Goal: Information Seeking & Learning: Learn about a topic

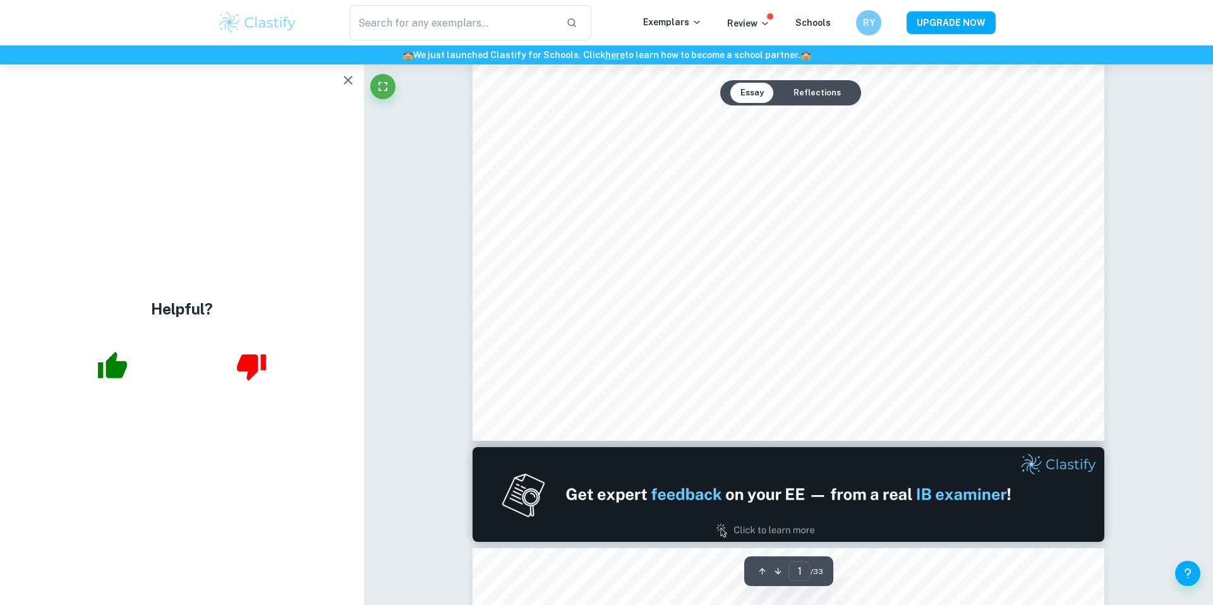
scroll to position [745, 0]
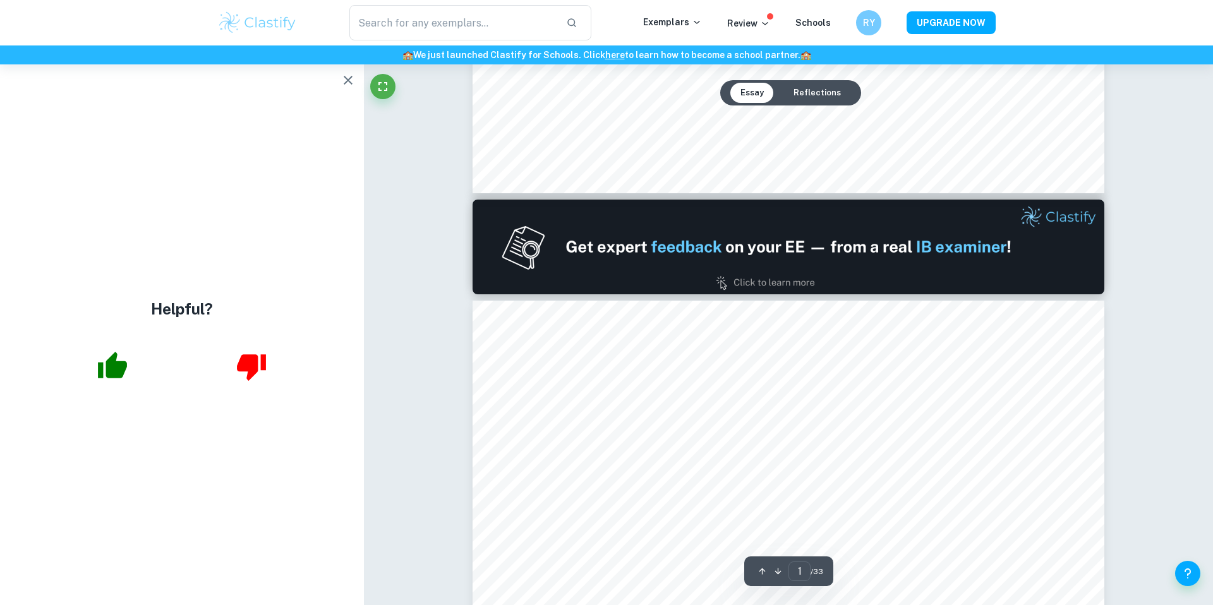
type input "2"
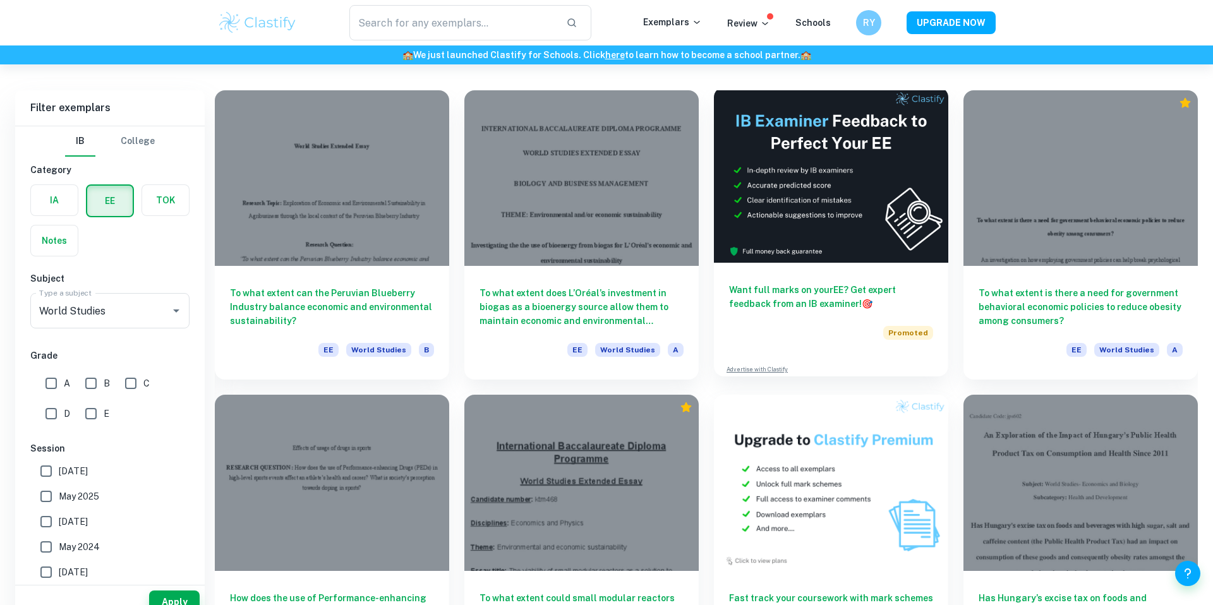
scroll to position [105, 0]
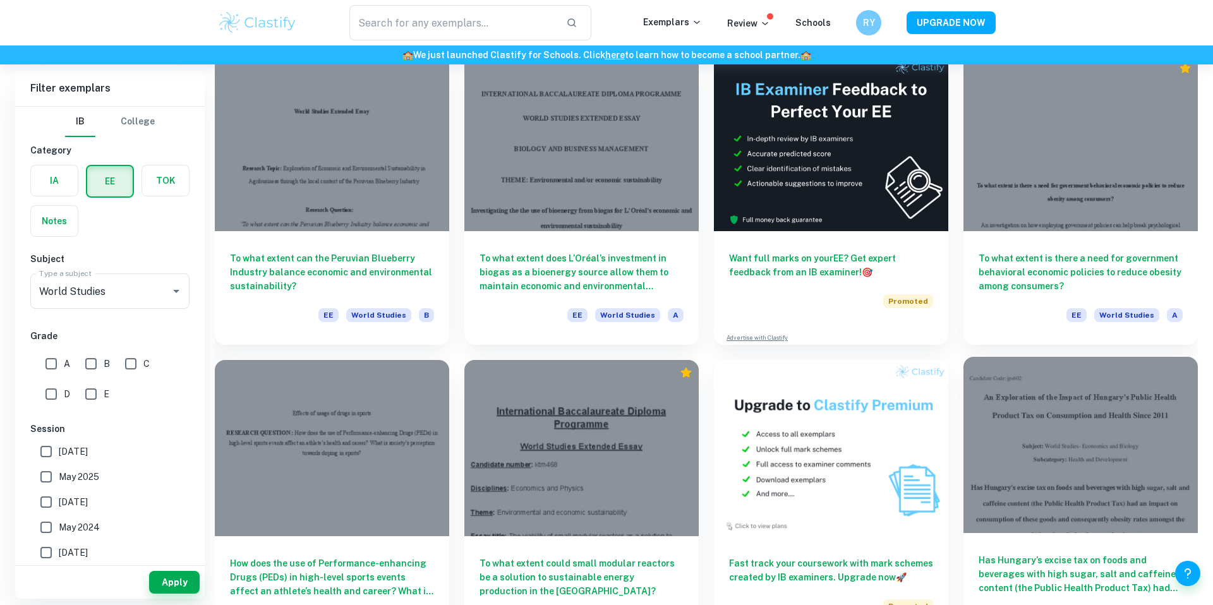
click at [1142, 434] on div at bounding box center [1080, 445] width 234 height 176
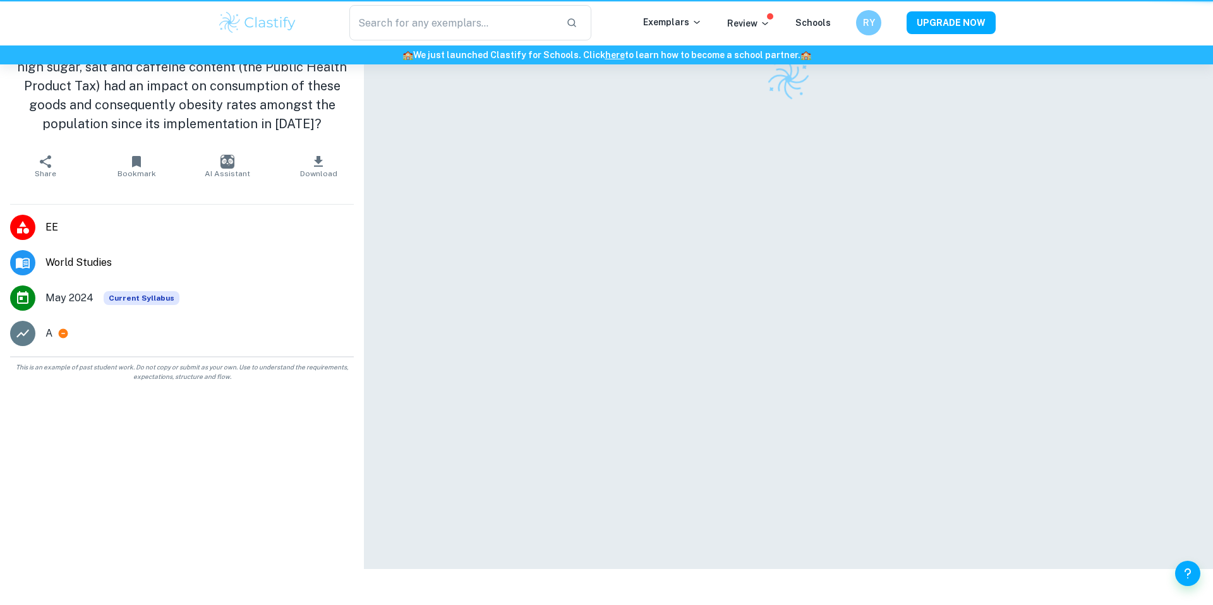
scroll to position [4, 0]
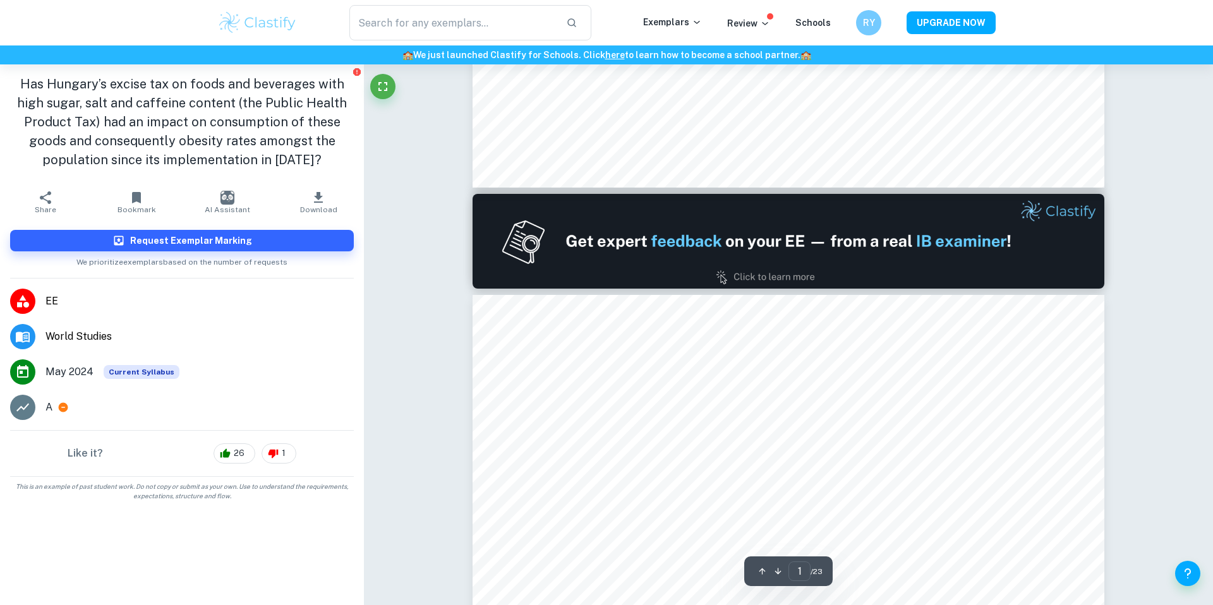
type input "2"
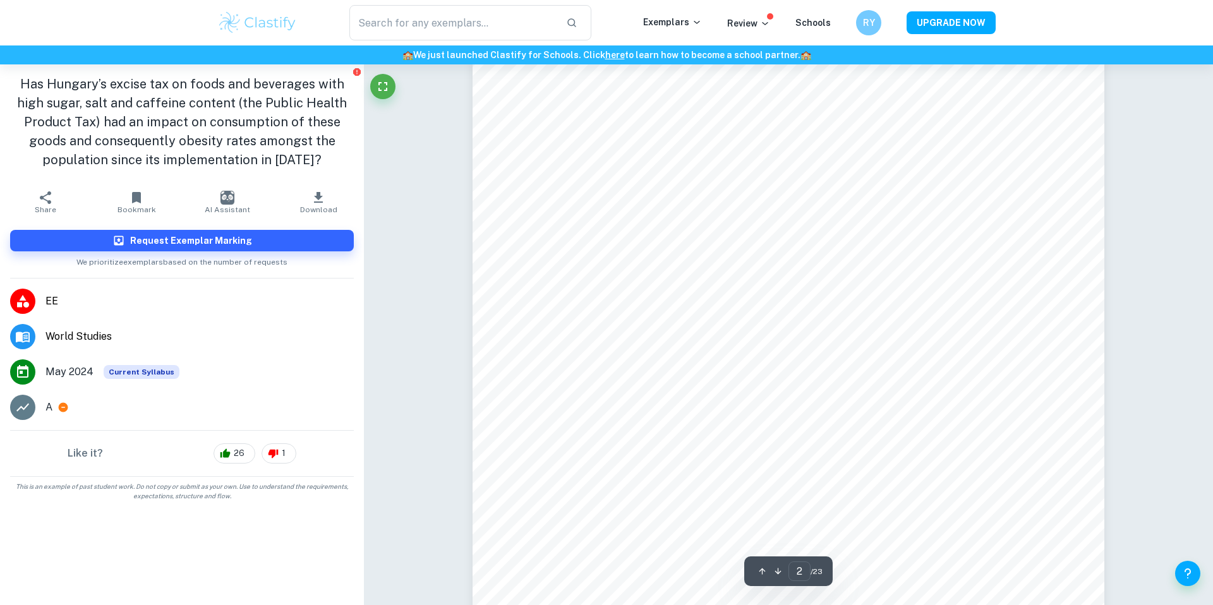
scroll to position [1019, 0]
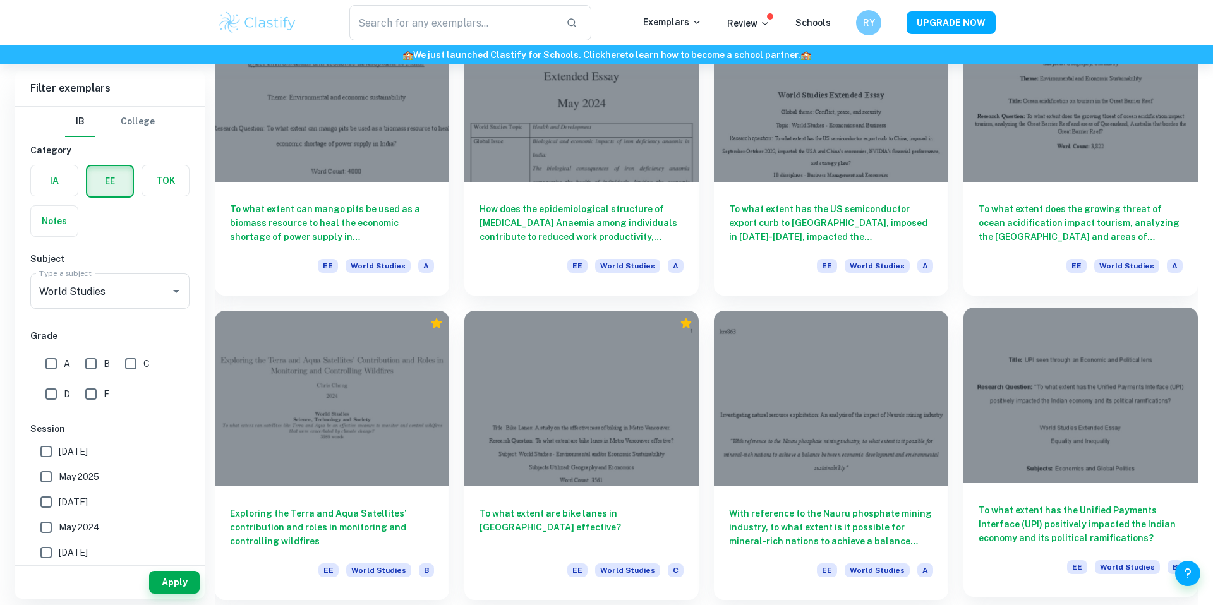
scroll to position [766, 0]
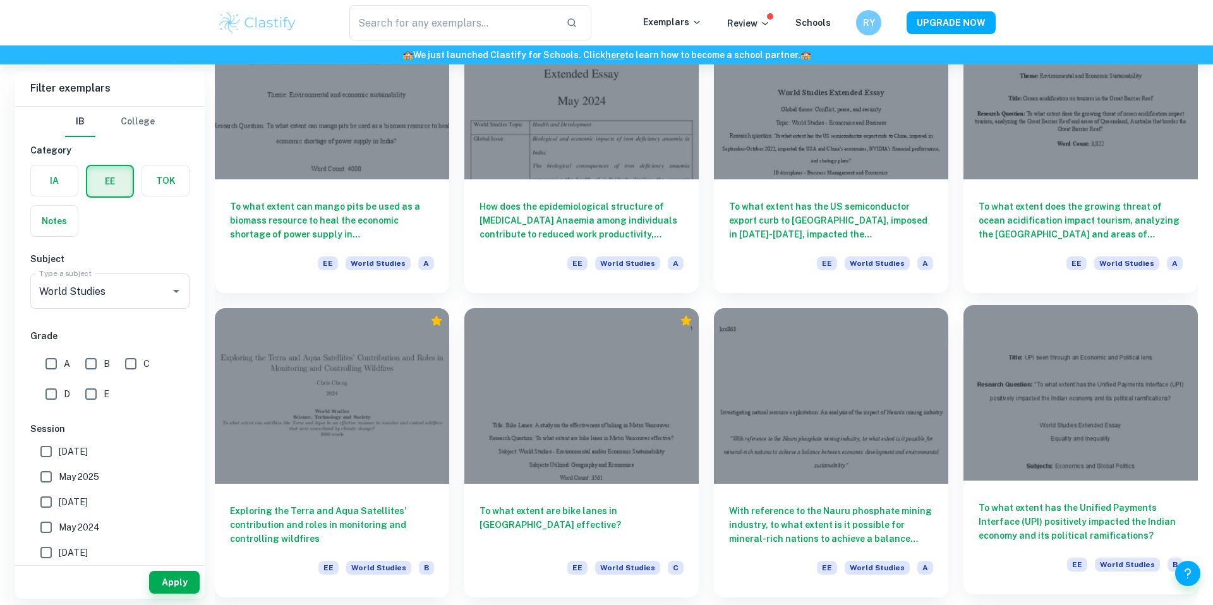
click at [1086, 413] on div at bounding box center [1080, 393] width 234 height 176
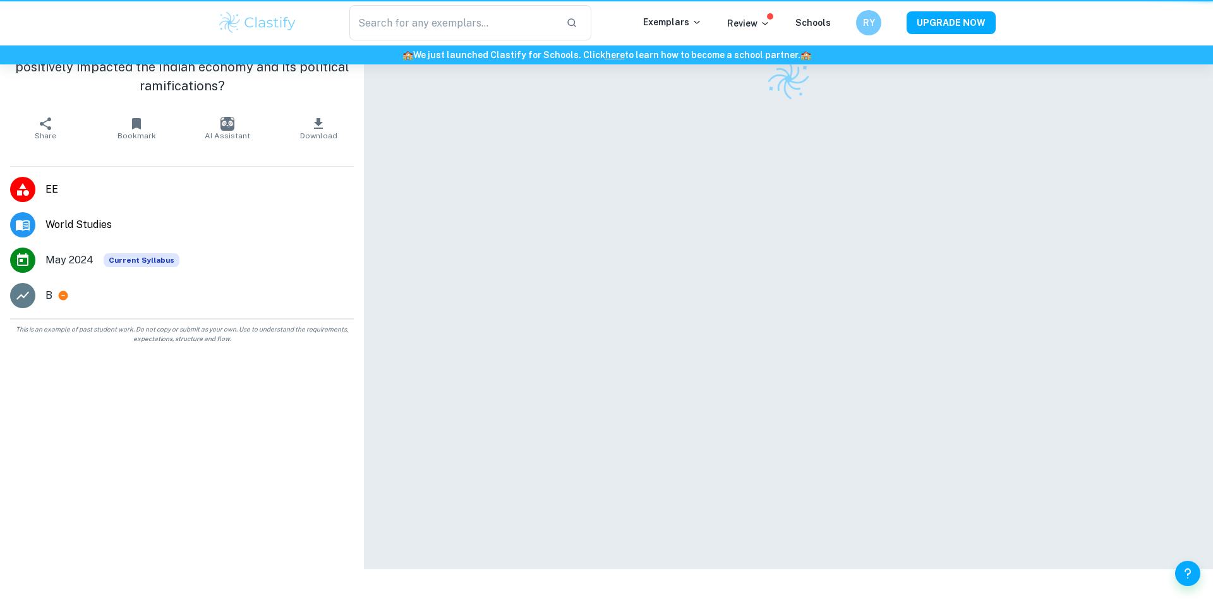
scroll to position [2, 0]
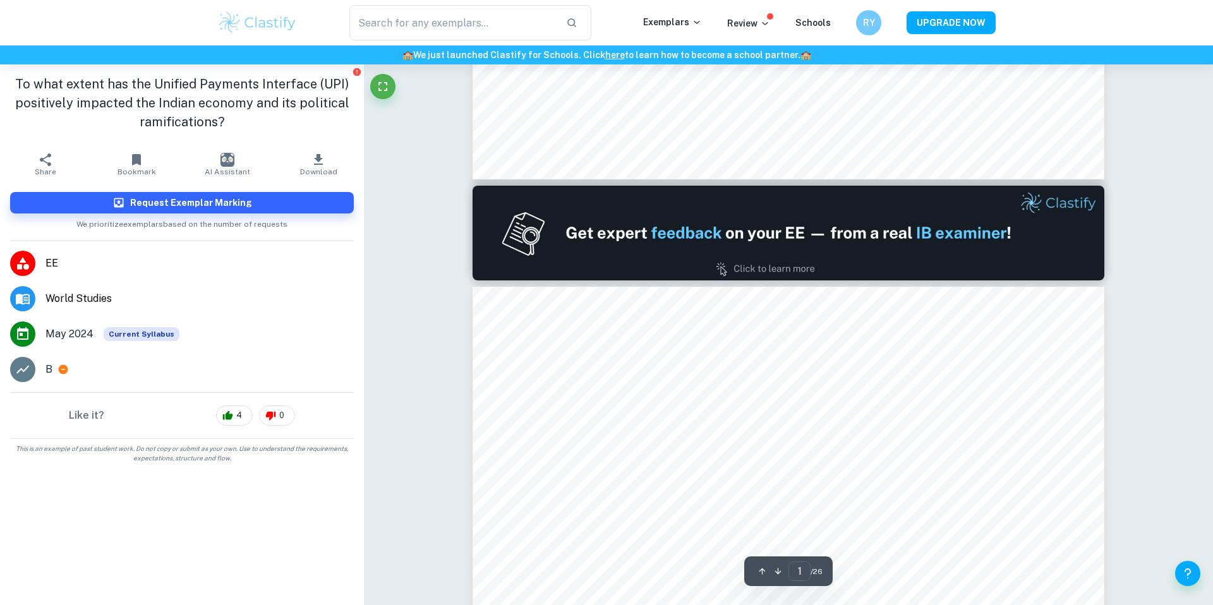
type input "2"
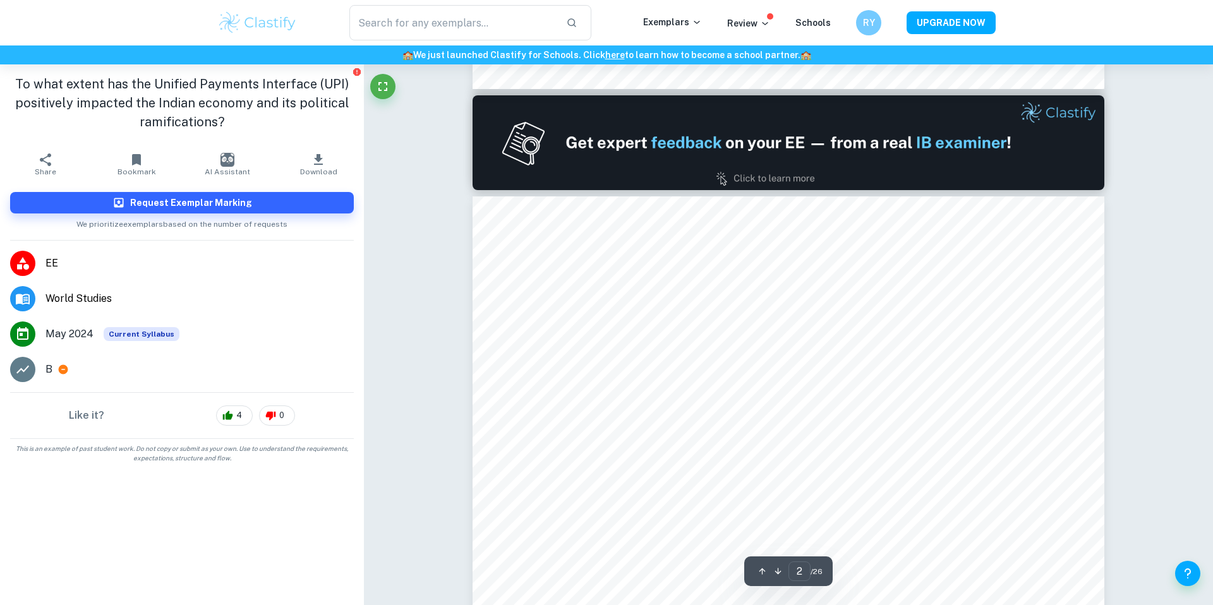
scroll to position [909, 0]
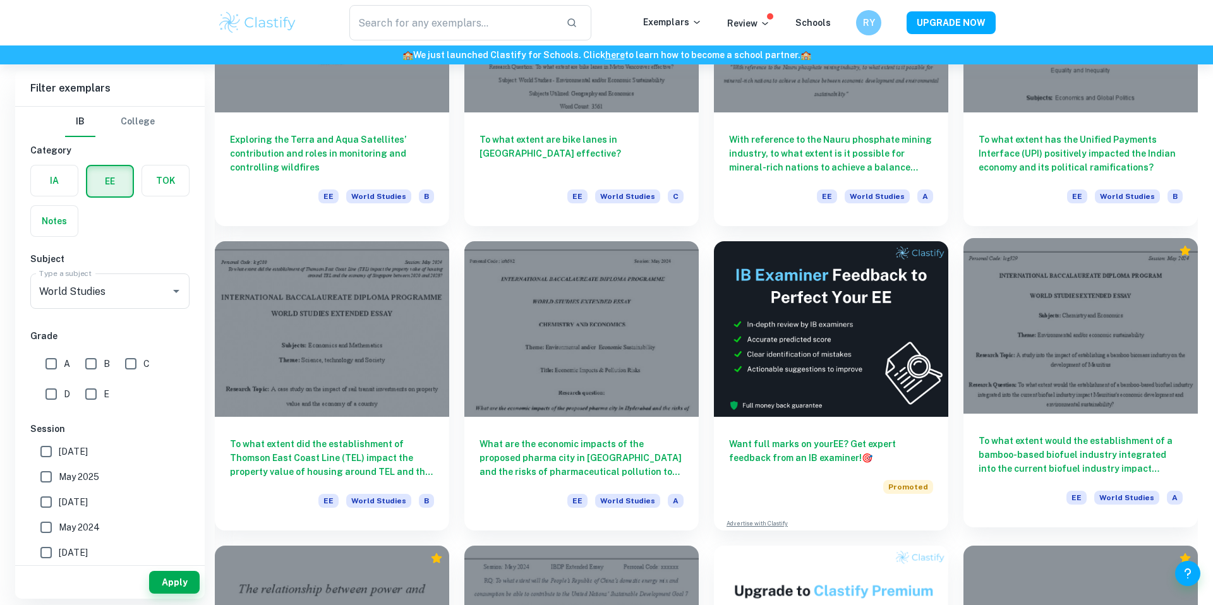
scroll to position [1135, 0]
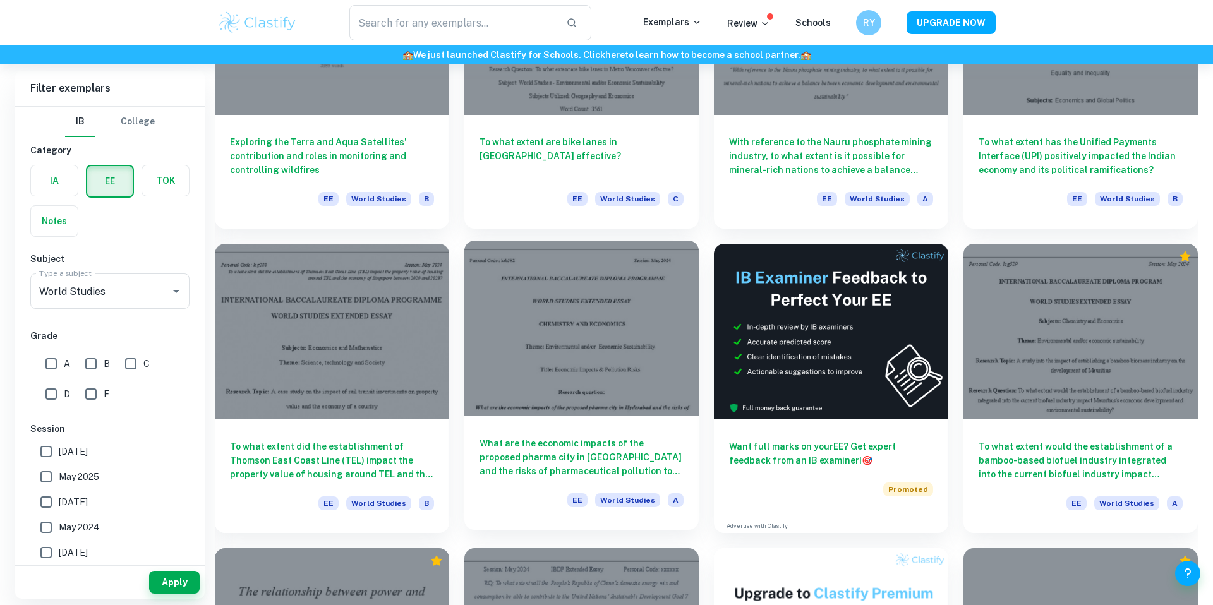
click at [575, 335] on div at bounding box center [581, 329] width 234 height 176
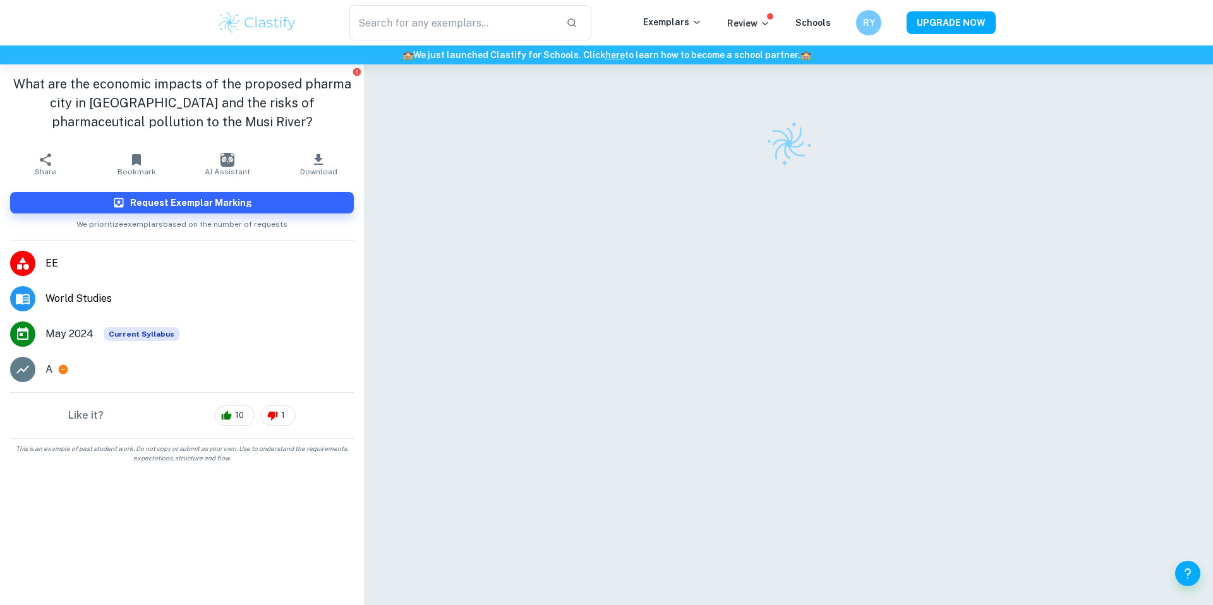
scroll to position [64, 0]
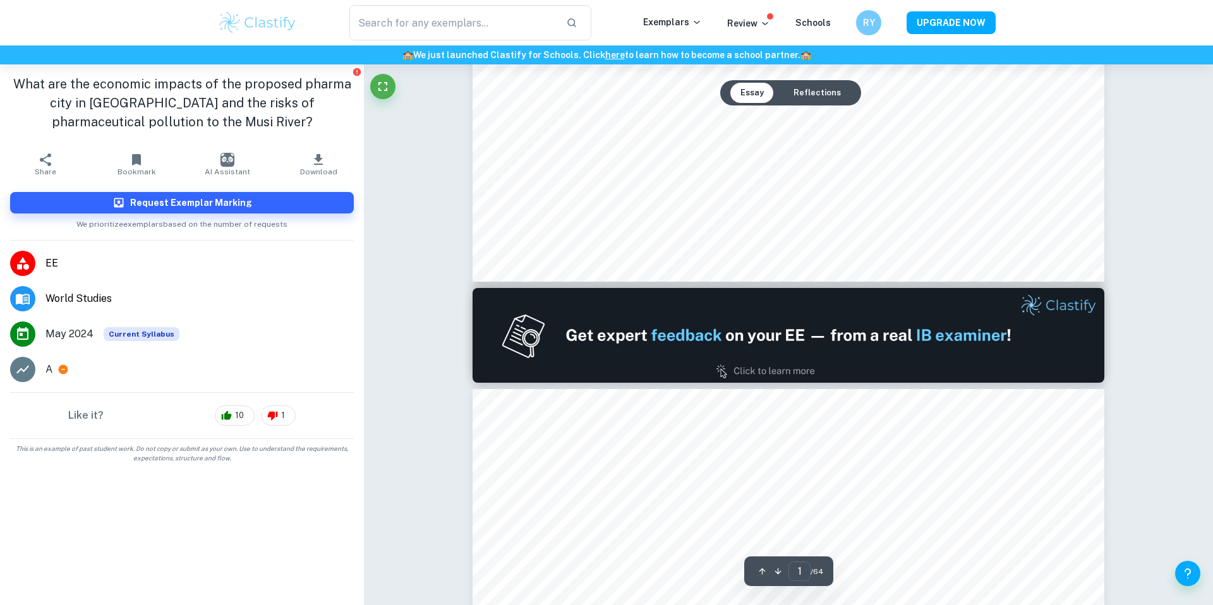
type input "2"
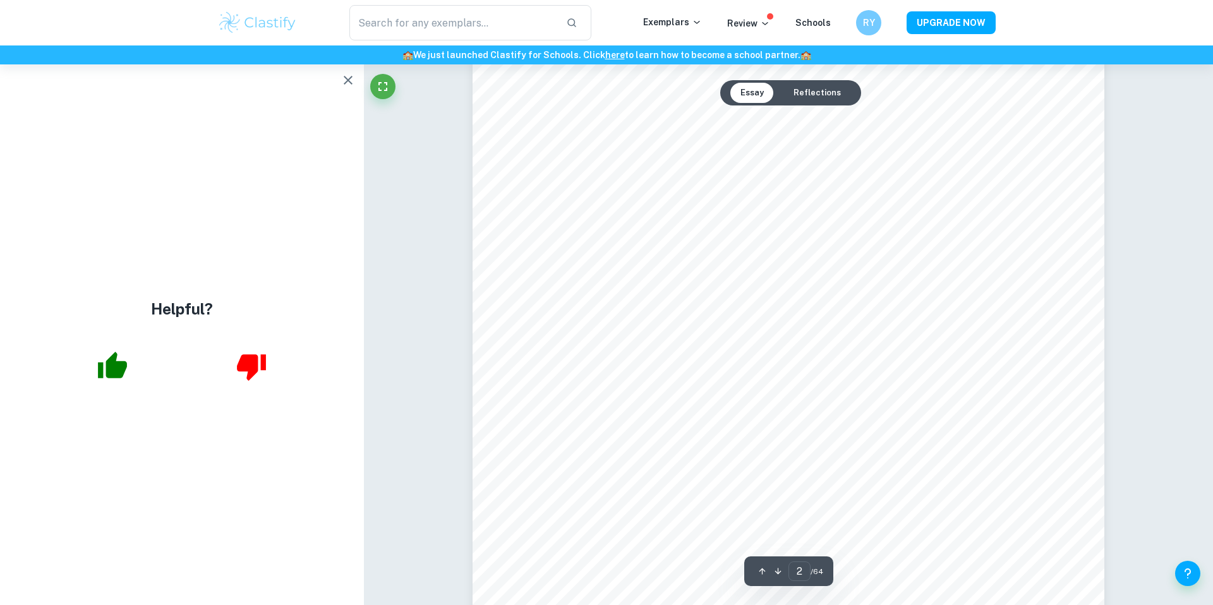
scroll to position [1145, 0]
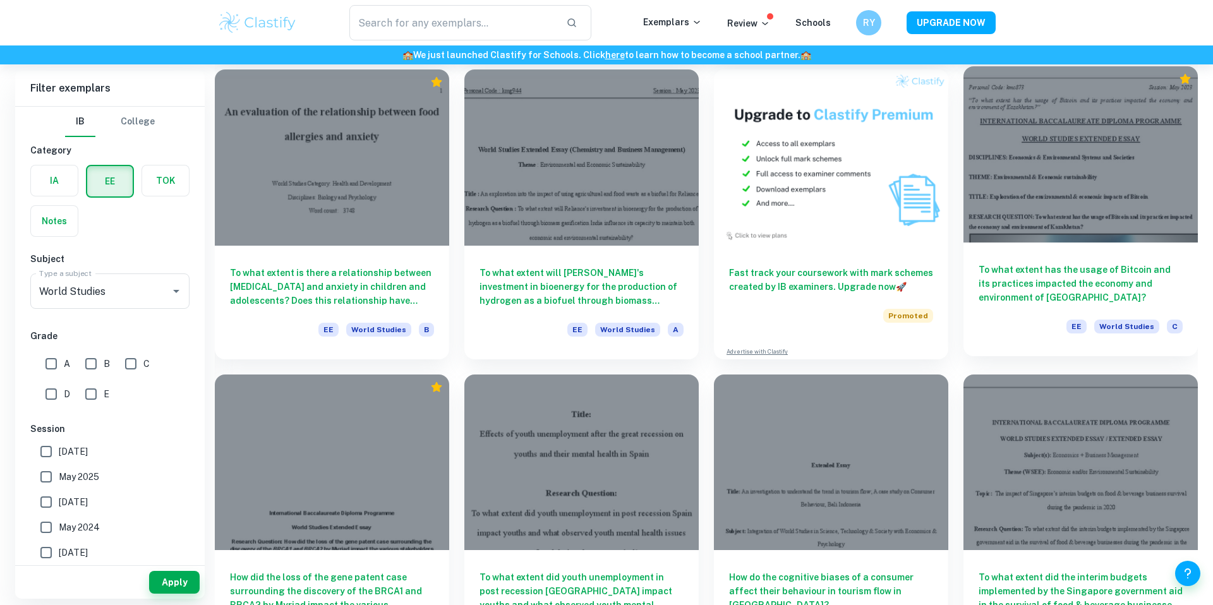
scroll to position [2834, 0]
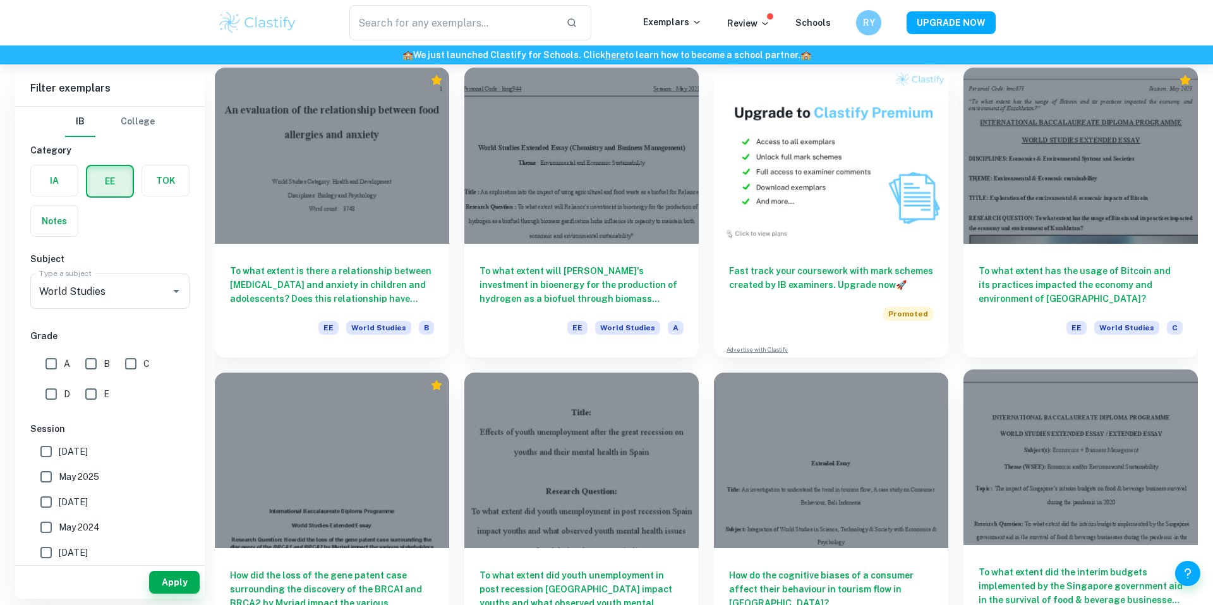
click at [1054, 420] on div at bounding box center [1080, 458] width 234 height 176
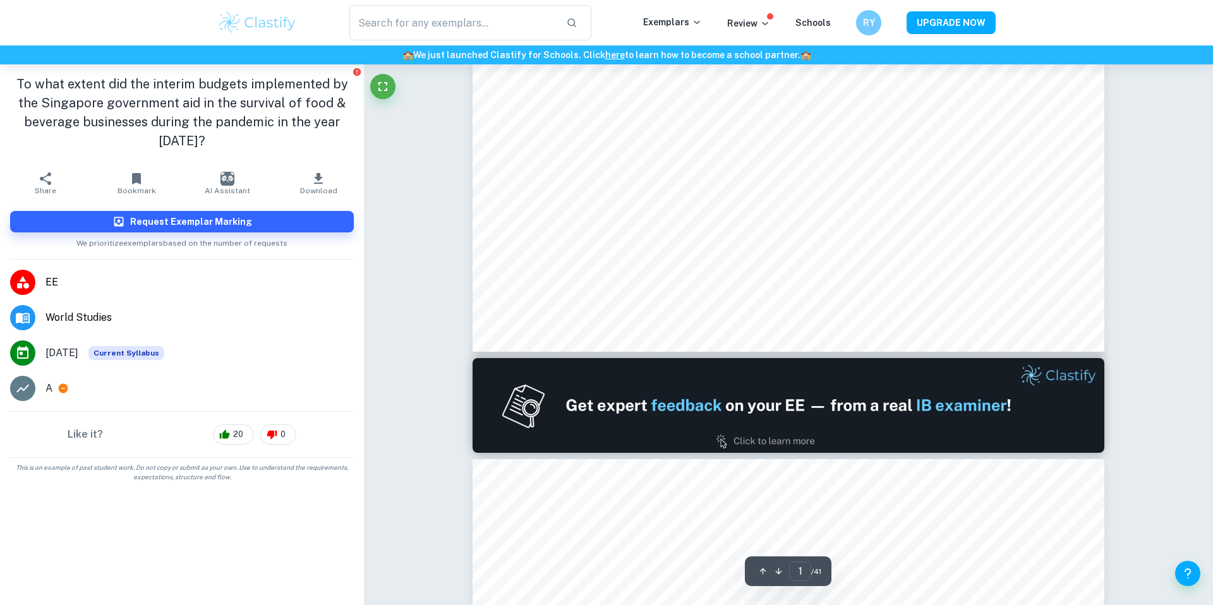
type input "2"
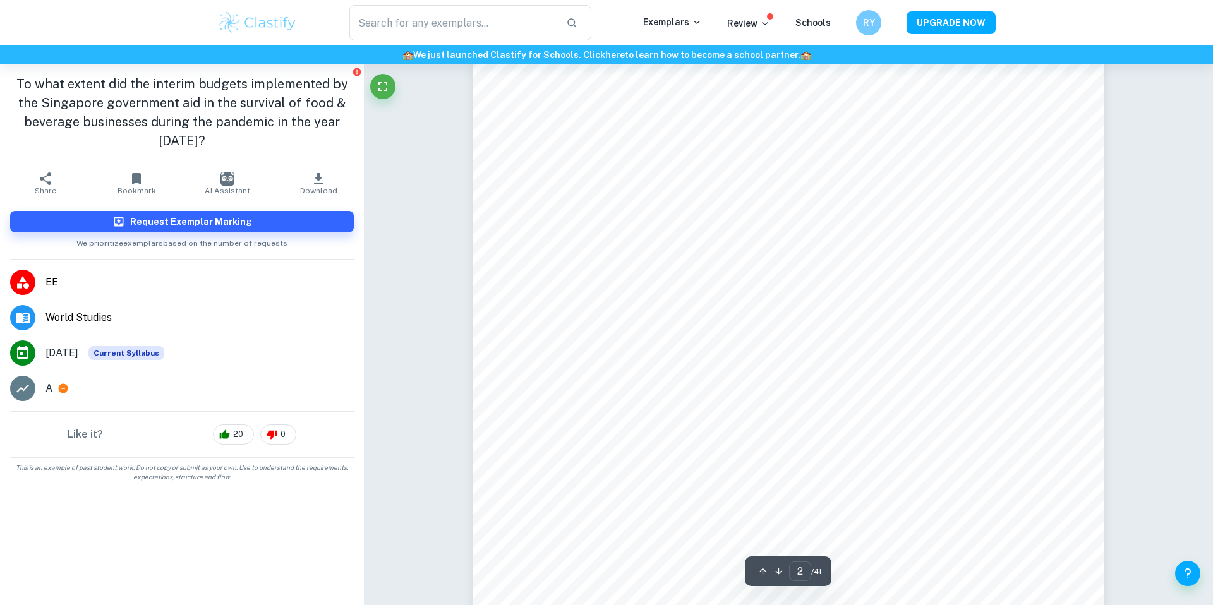
scroll to position [1164, 0]
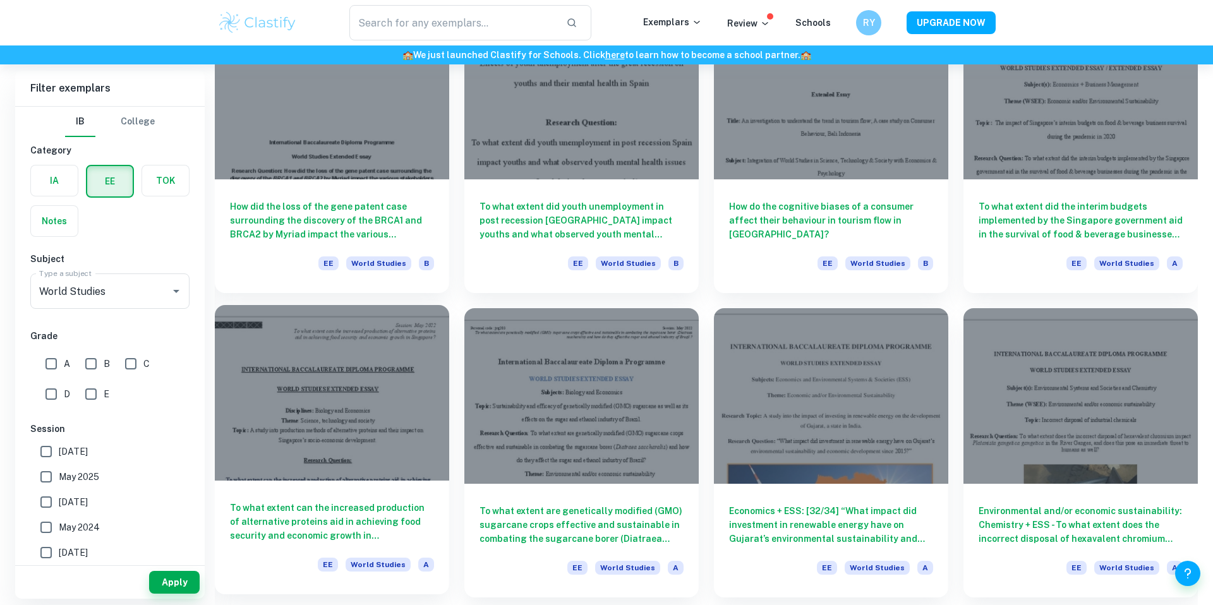
scroll to position [3204, 0]
click at [415, 375] on div at bounding box center [332, 392] width 234 height 176
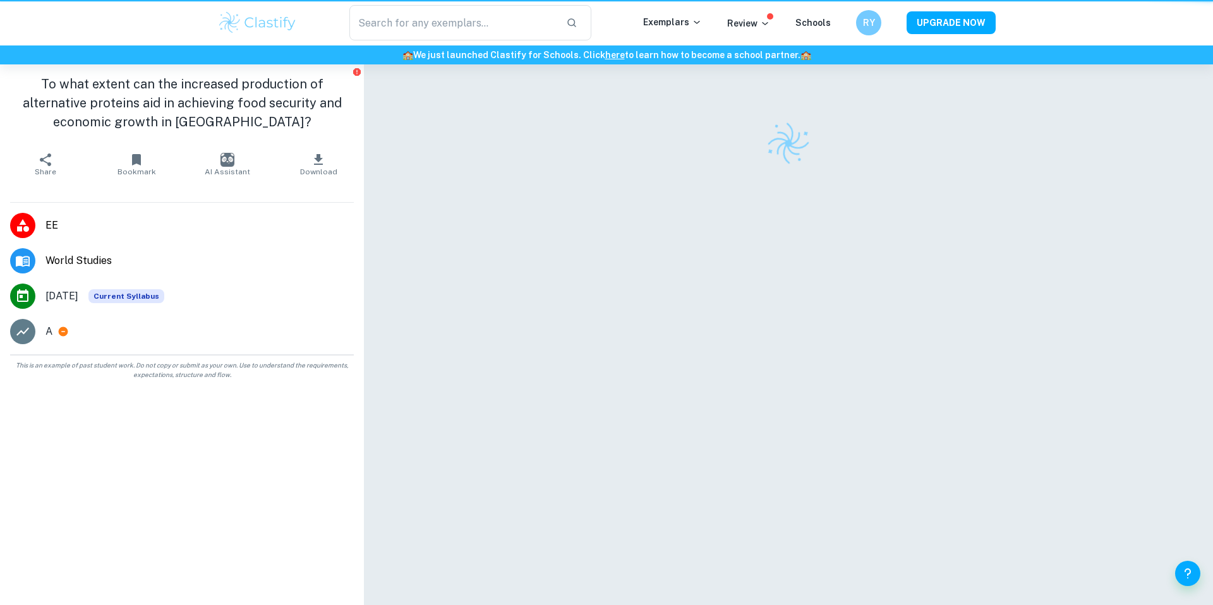
click at [348, 381] on aside "To what extent can the increased production of alternative proteins aid in achi…" at bounding box center [182, 334] width 364 height 541
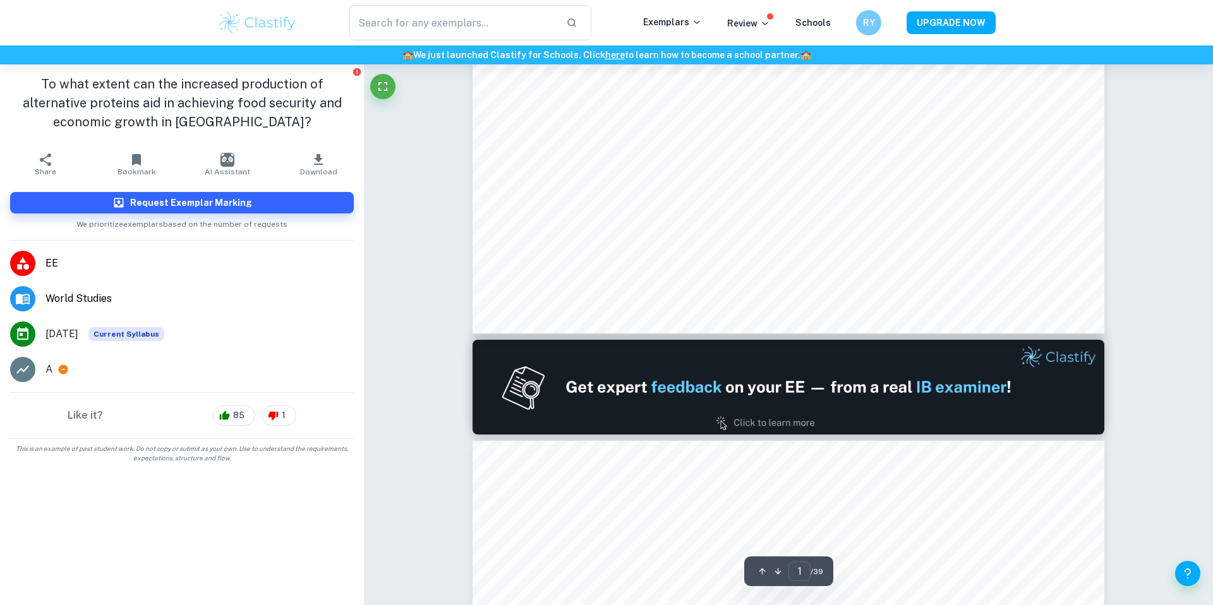
type input "2"
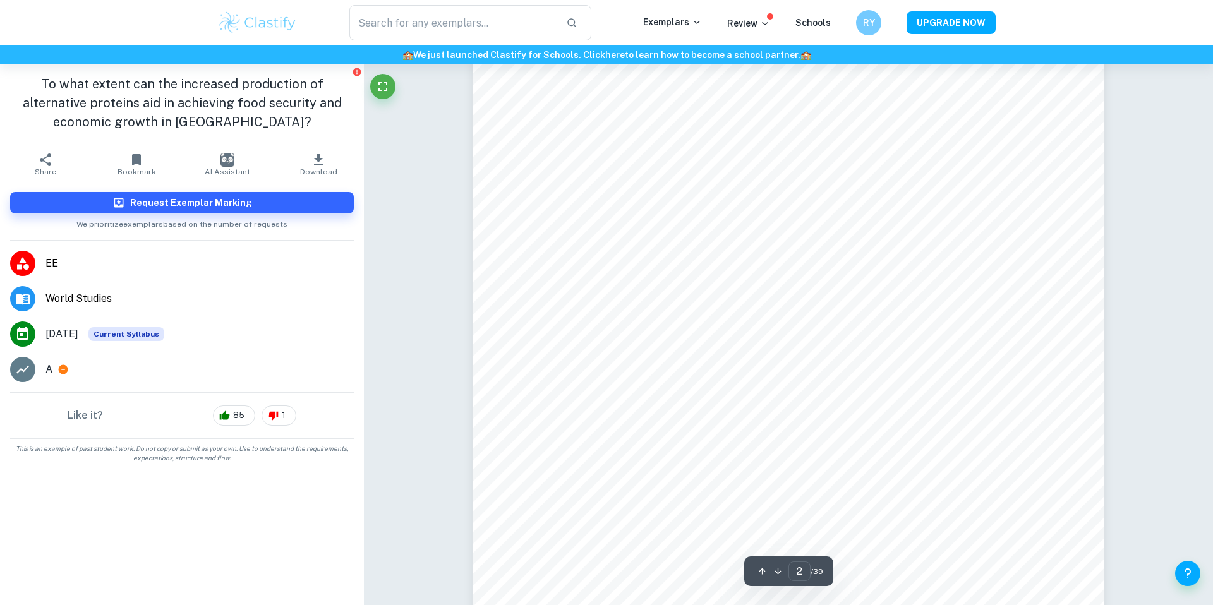
scroll to position [1025, 0]
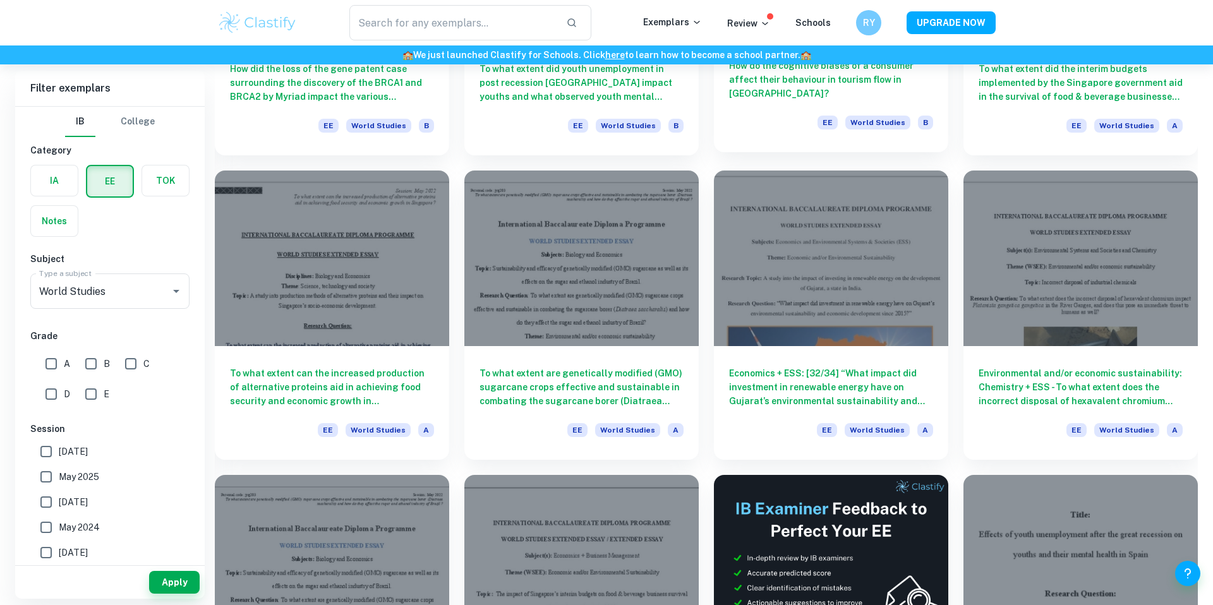
scroll to position [3450, 0]
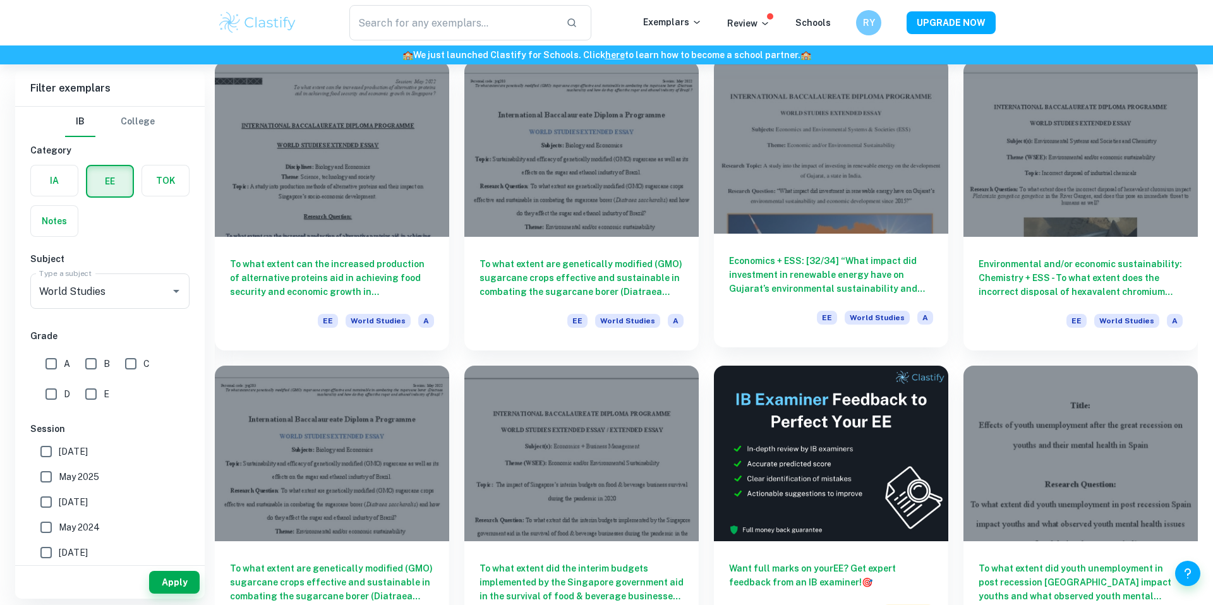
click at [898, 282] on h6 "Economics + ESS: [32/34] “What impact did investment in renewable energy have o…" at bounding box center [831, 275] width 204 height 42
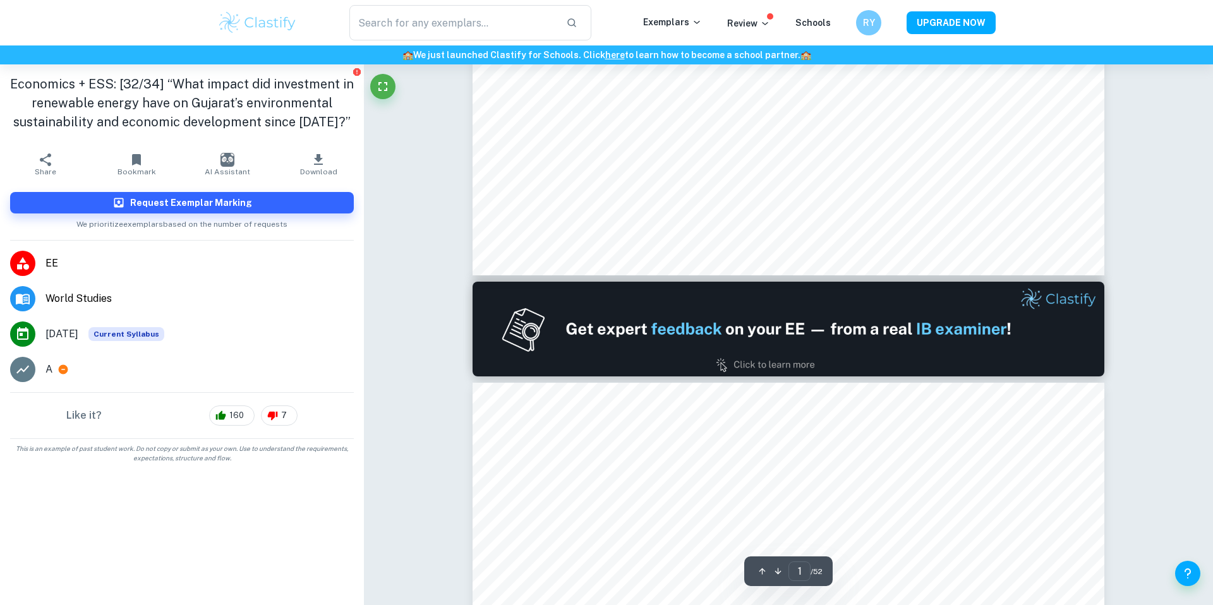
scroll to position [971, 0]
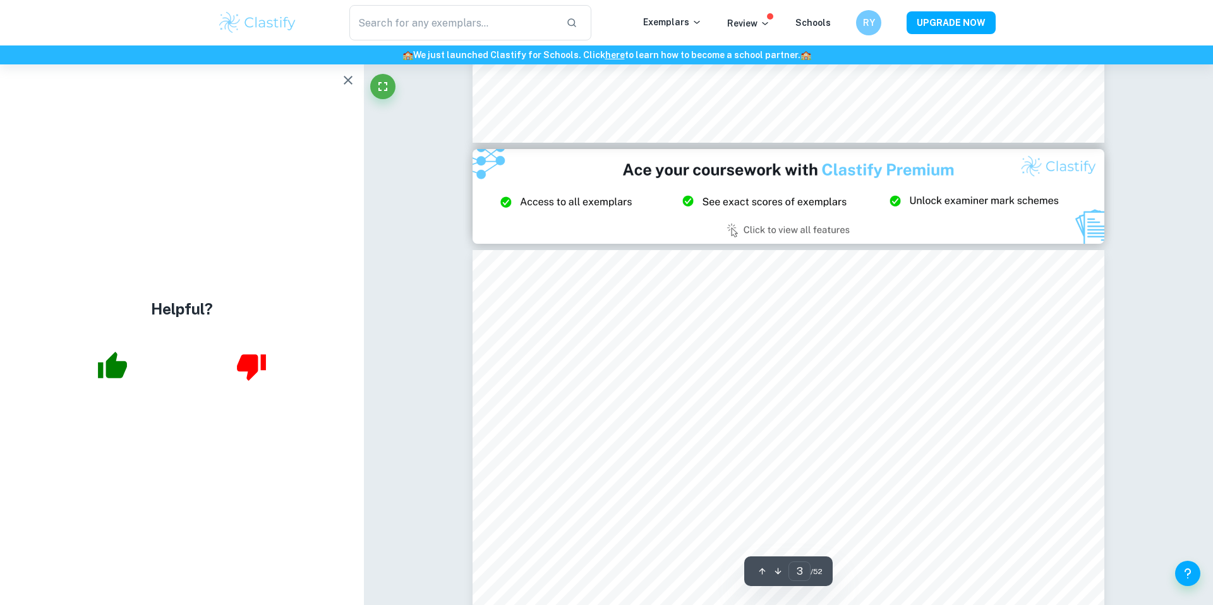
type input "2"
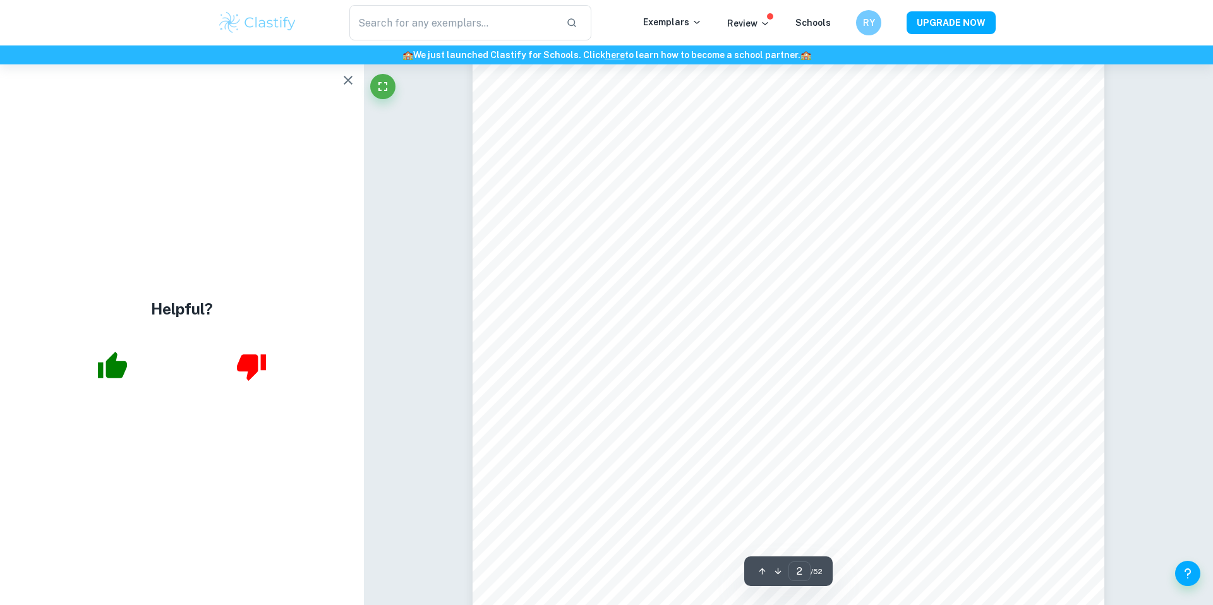
scroll to position [947, 0]
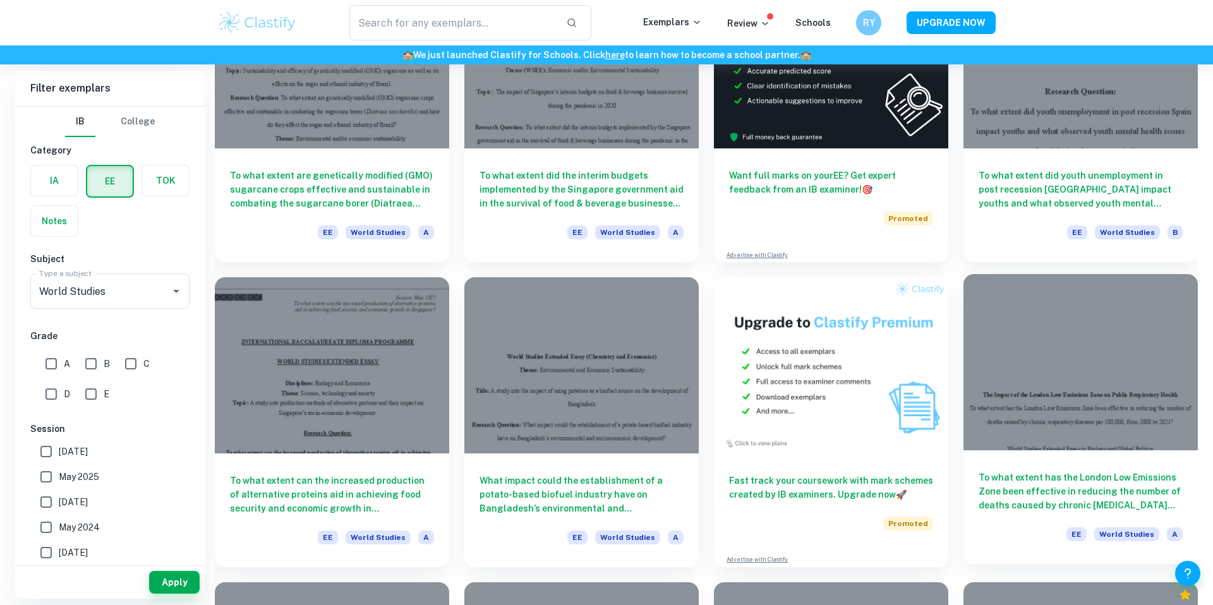
scroll to position [3841, 0]
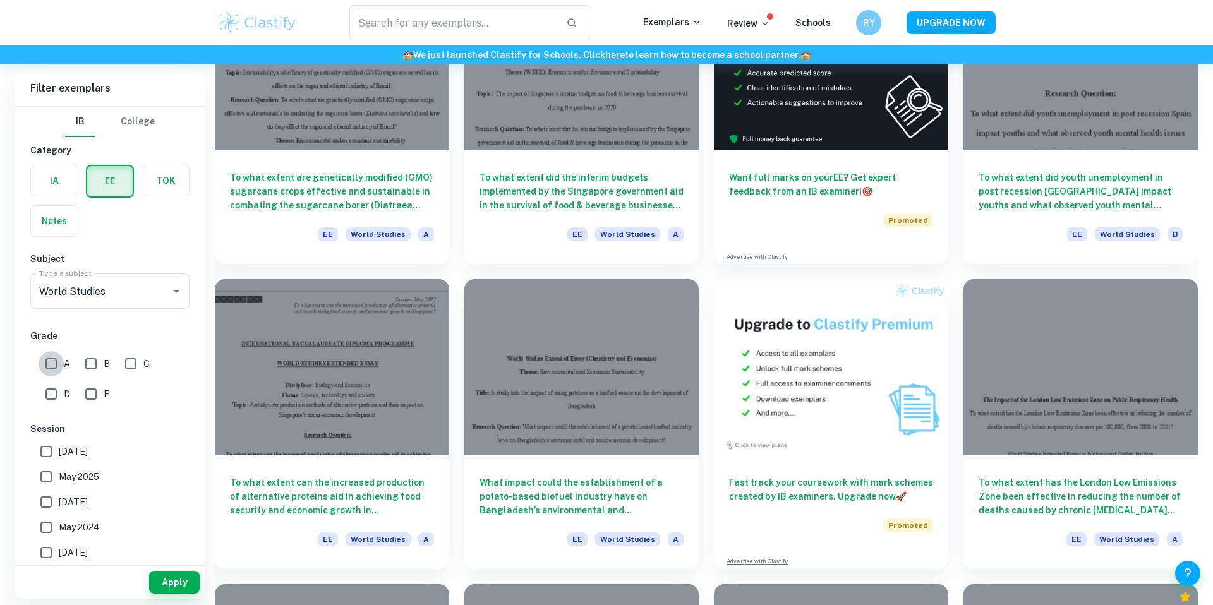
click at [47, 366] on input "A" at bounding box center [51, 363] width 25 height 25
checkbox input "true"
click at [179, 587] on button "Apply" at bounding box center [174, 582] width 51 height 23
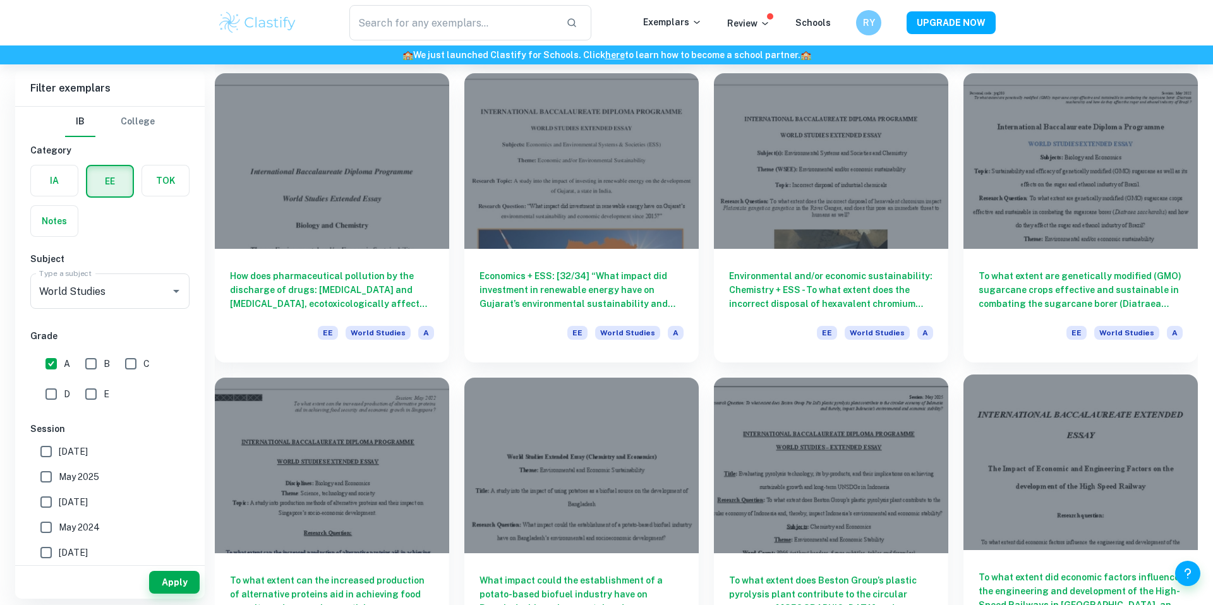
scroll to position [1822, 0]
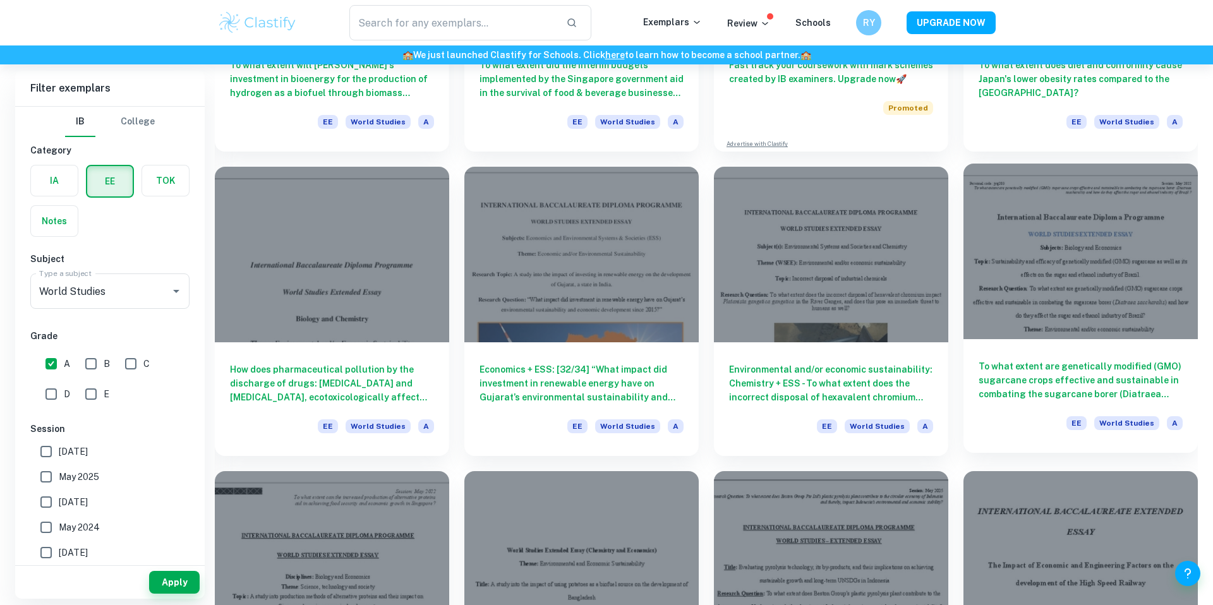
click at [1089, 300] on div at bounding box center [1080, 252] width 234 height 176
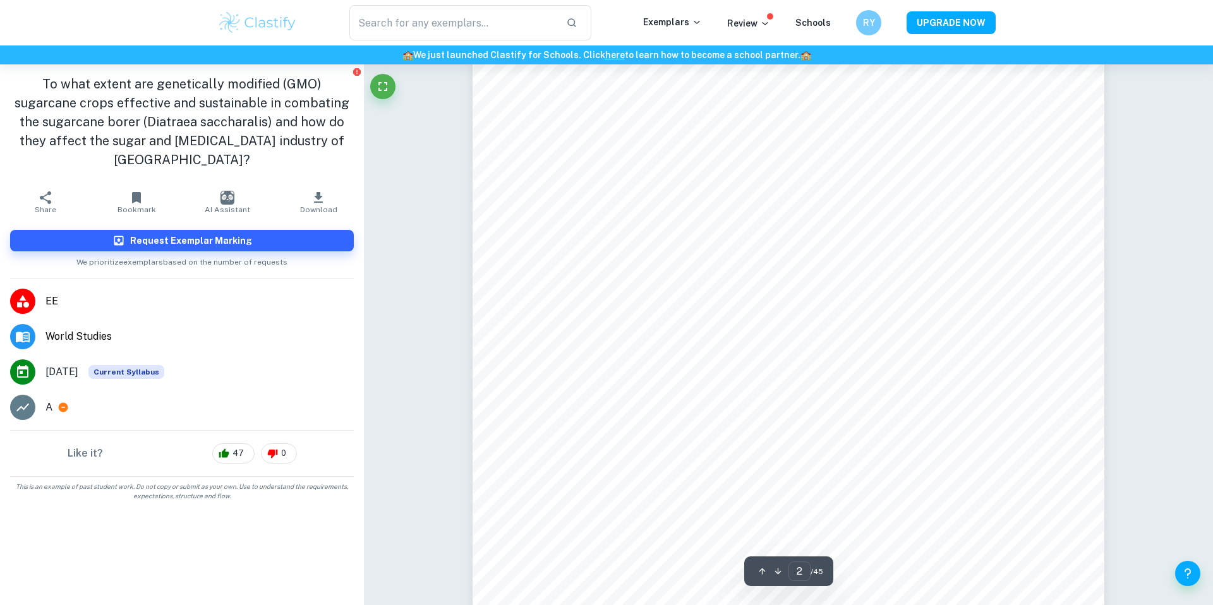
scroll to position [1030, 0]
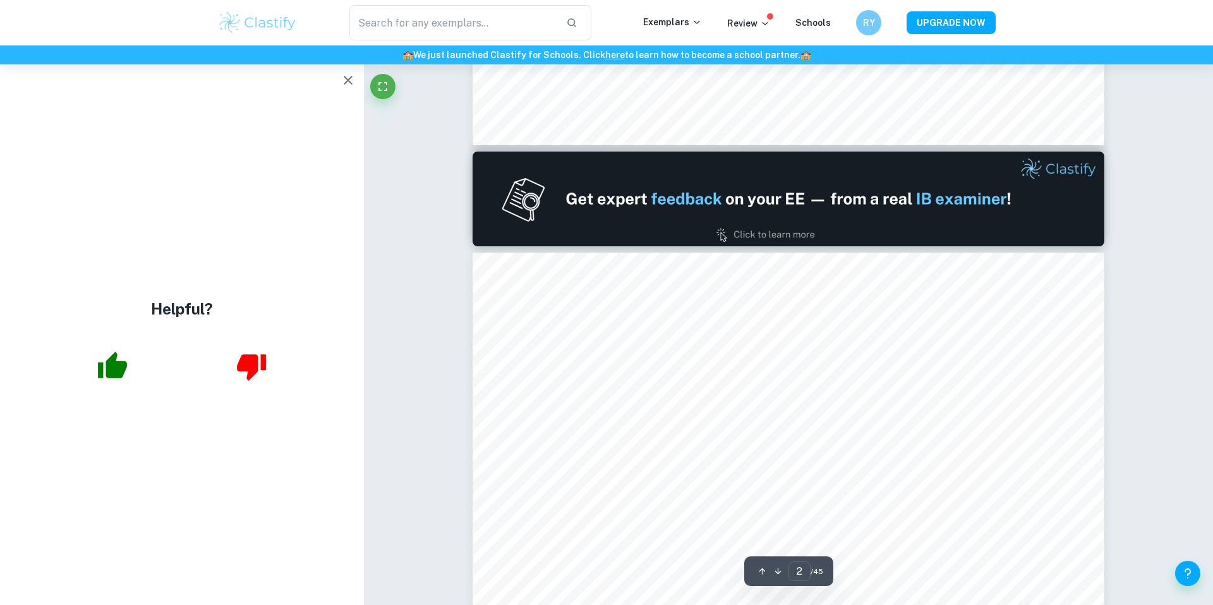
type input "1"
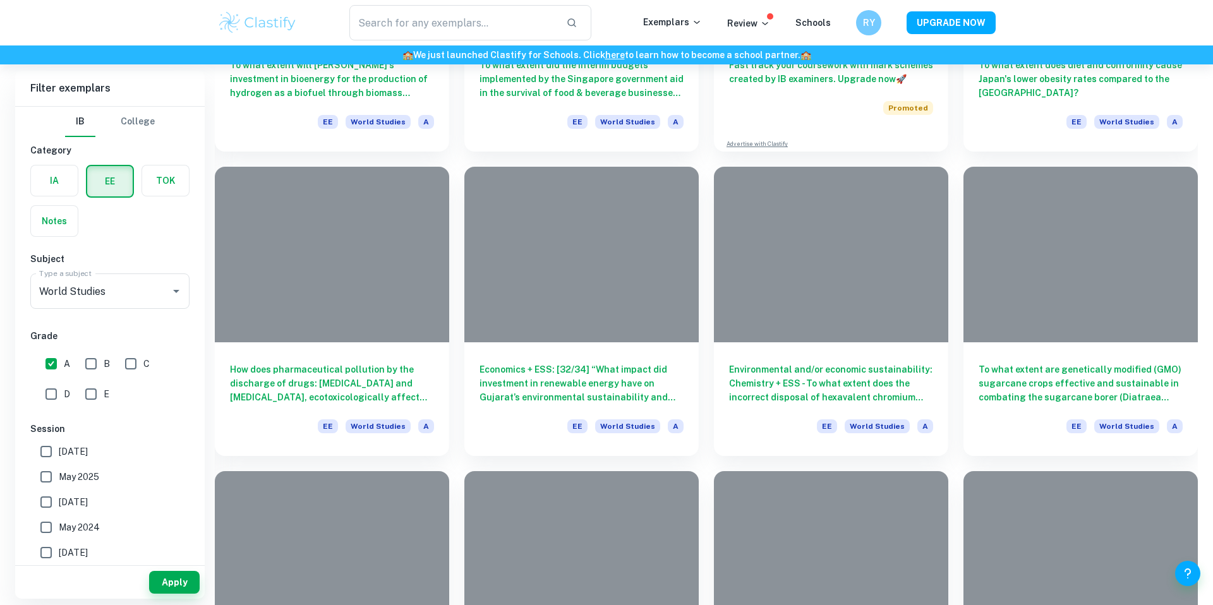
scroll to position [603, 0]
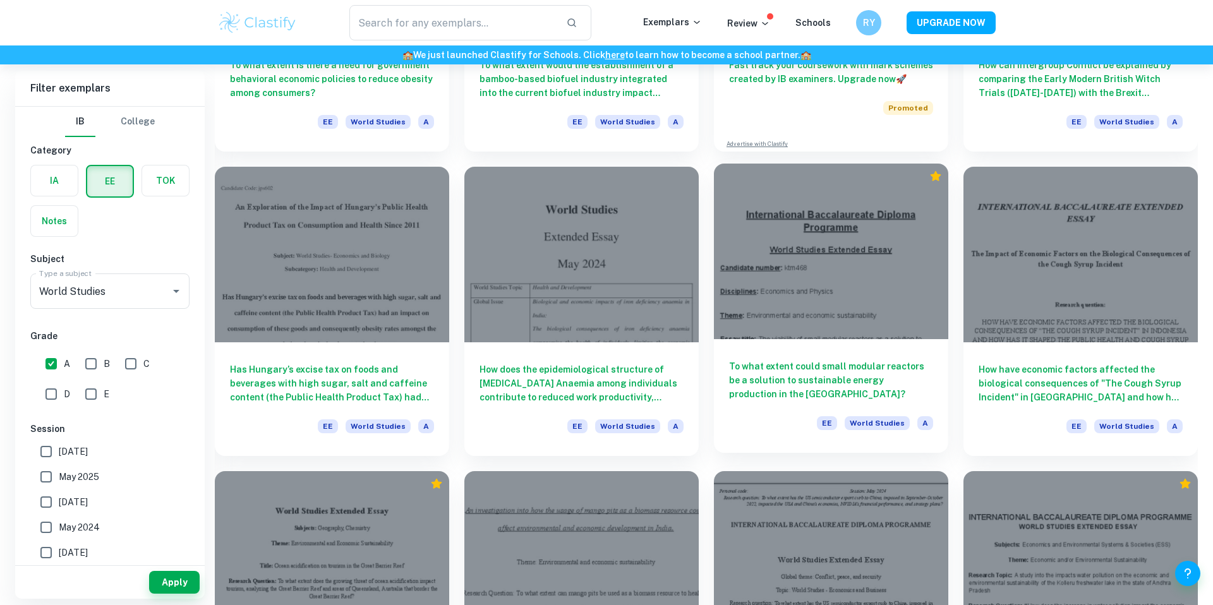
click at [782, 303] on div at bounding box center [831, 252] width 234 height 176
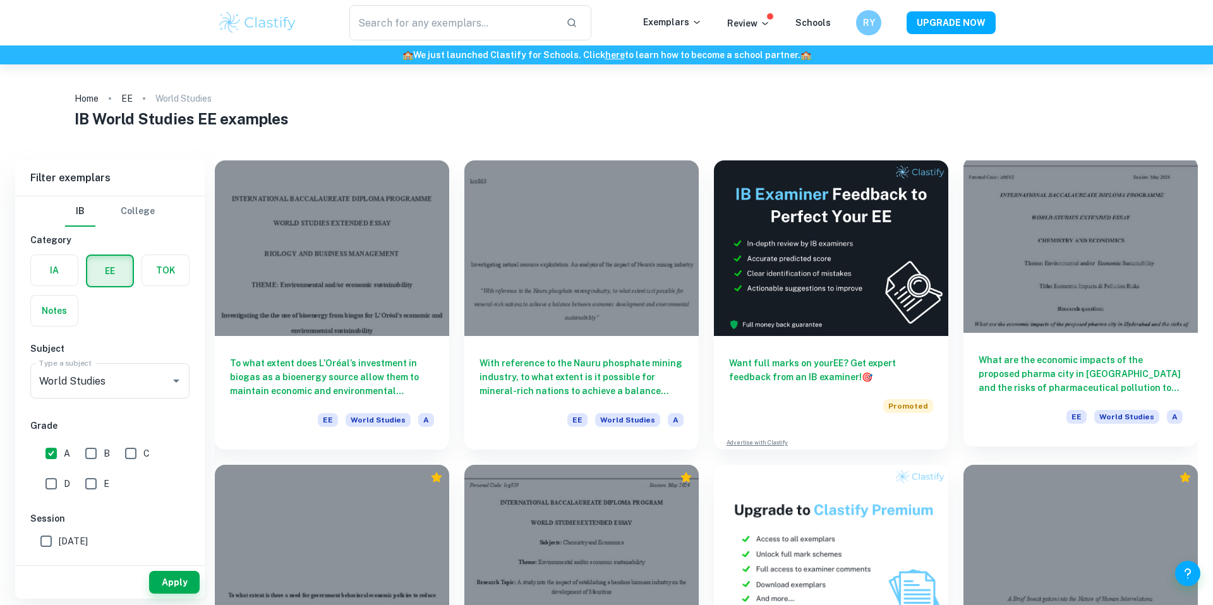
click at [1122, 329] on div at bounding box center [1080, 245] width 234 height 176
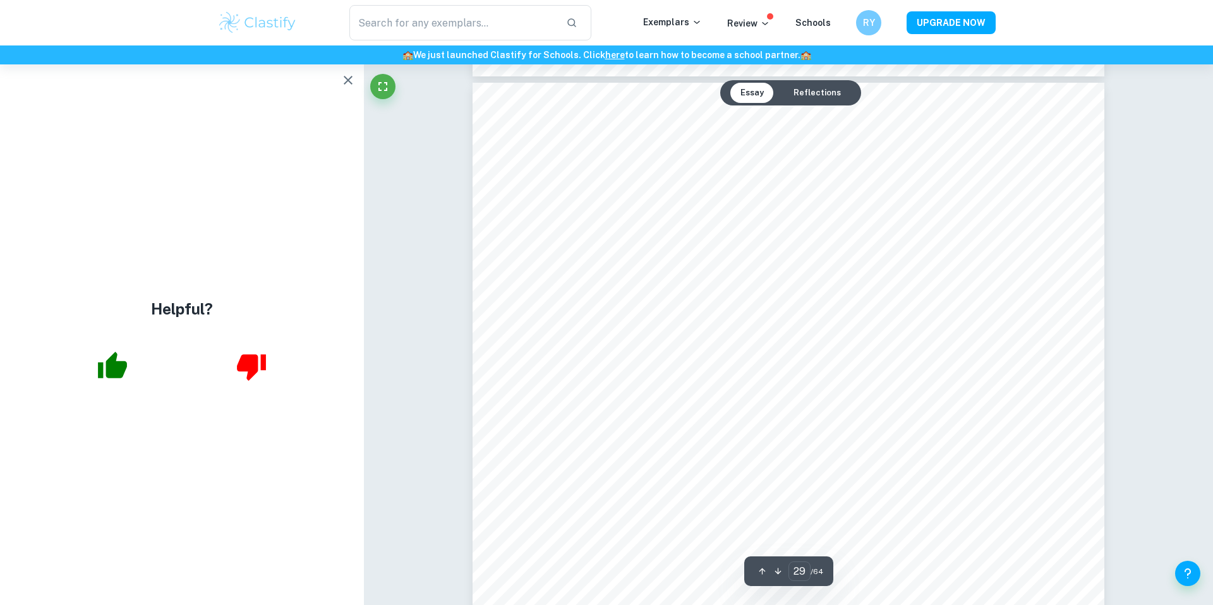
scroll to position [23663, 0]
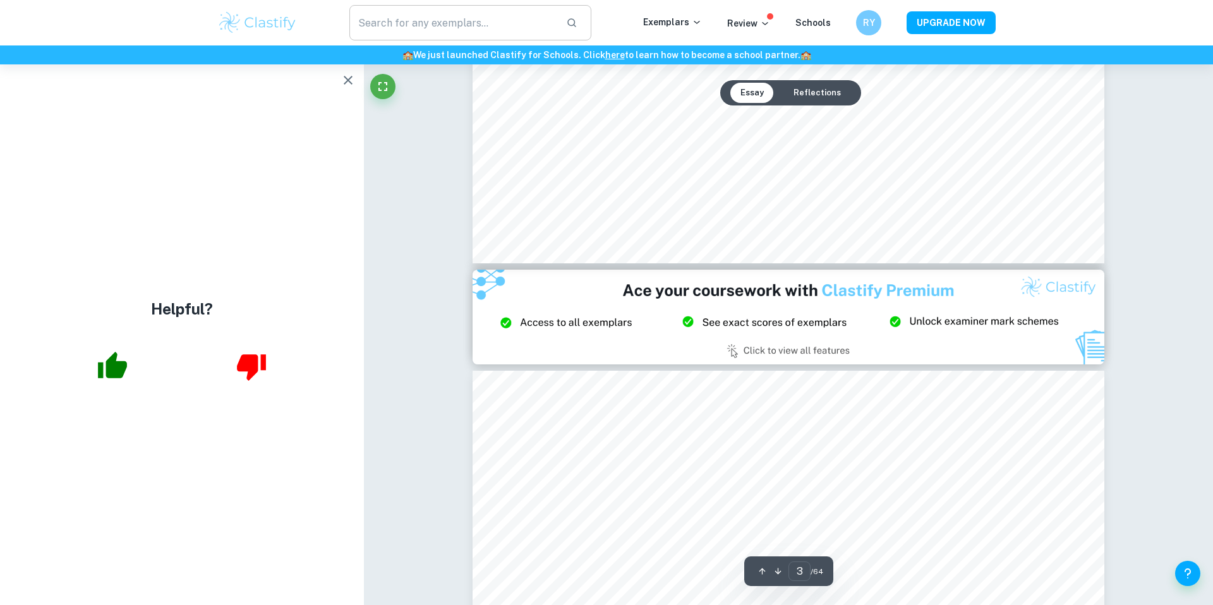
type input "2"
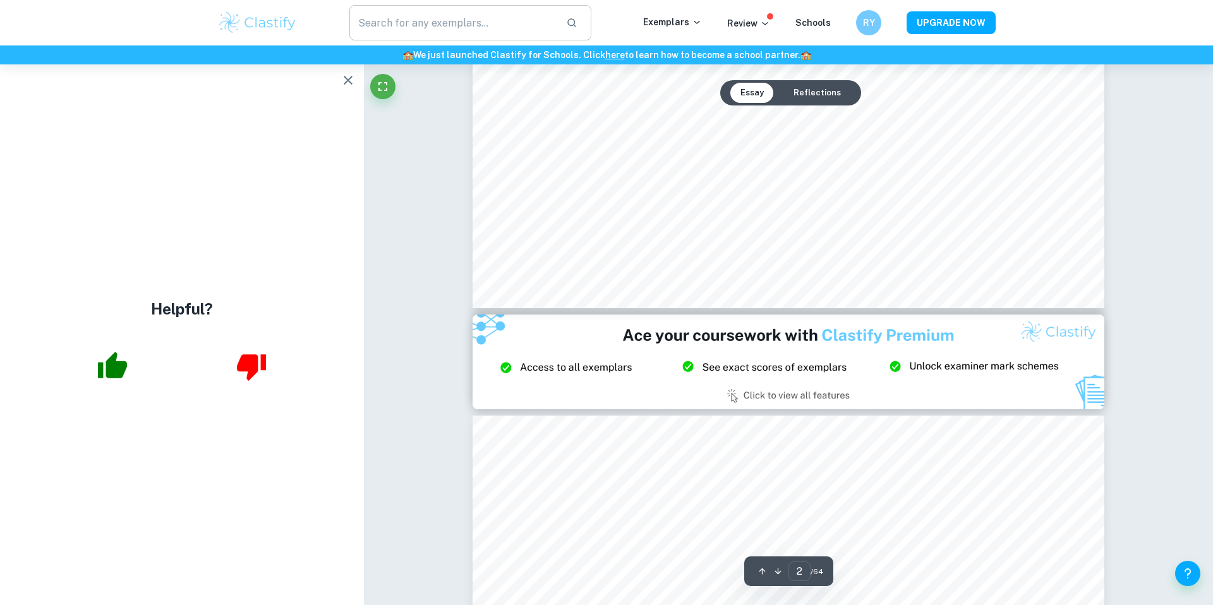
scroll to position [1595, 0]
